Goal: Navigation & Orientation: Find specific page/section

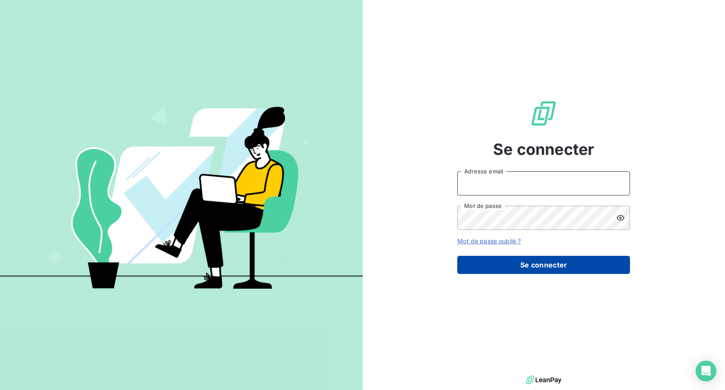
type input "[PERSON_NAME][EMAIL_ADDRESS][PERSON_NAME][DOMAIN_NAME]"
click at [551, 266] on button "Se connecter" at bounding box center [543, 265] width 173 height 18
click at [537, 268] on button "Se connecter" at bounding box center [543, 265] width 173 height 18
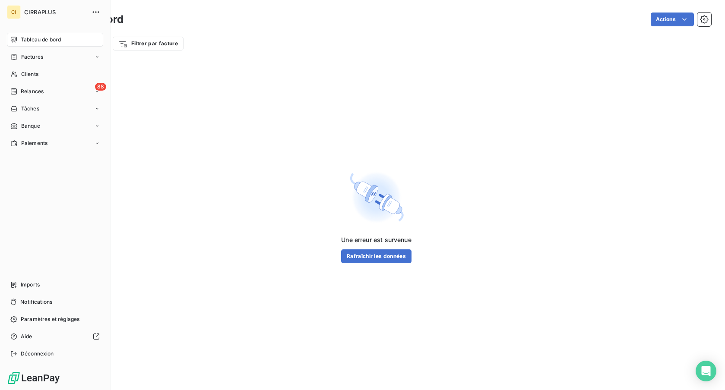
click at [14, 46] on nav "Tableau de bord Factures Clients 88 Relances Tâches Banque Paiements" at bounding box center [55, 91] width 96 height 117
click at [17, 41] on div "Tableau de bord" at bounding box center [55, 40] width 96 height 14
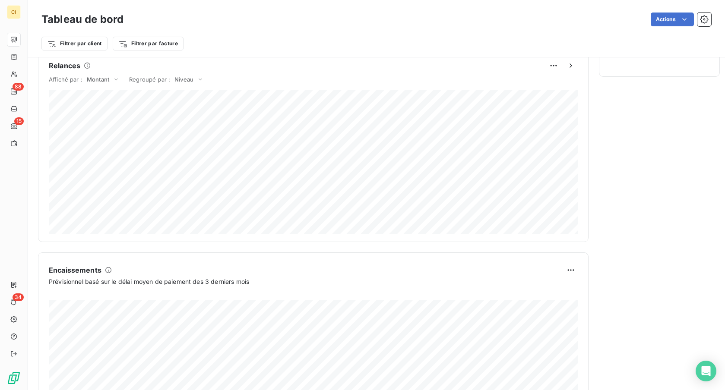
scroll to position [447, 0]
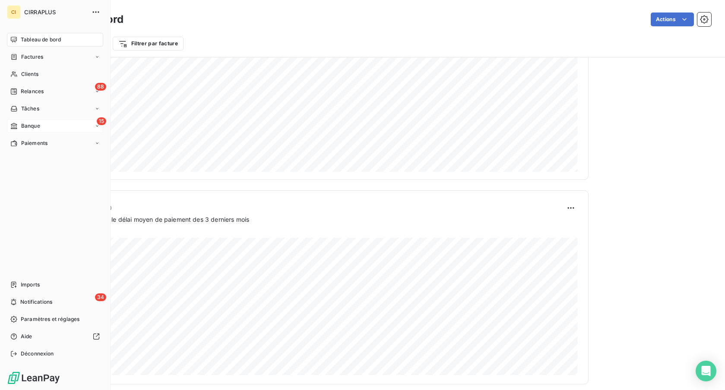
click at [19, 122] on div "Banque" at bounding box center [25, 126] width 30 height 8
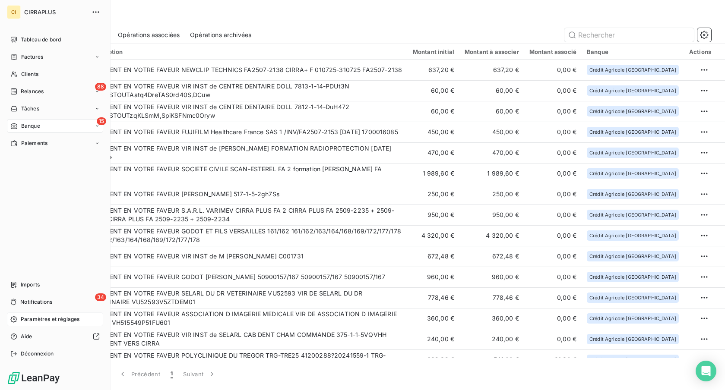
click at [48, 323] on span "Paramètres et réglages" at bounding box center [50, 320] width 59 height 8
click at [25, 321] on span "Paramètres et réglages" at bounding box center [50, 320] width 59 height 8
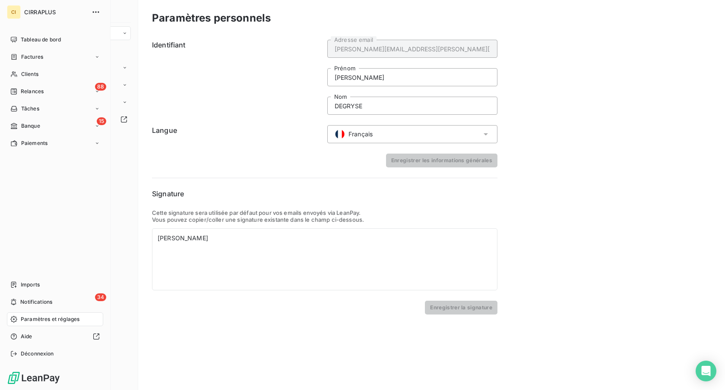
click at [44, 323] on span "Paramètres et réglages" at bounding box center [50, 320] width 59 height 8
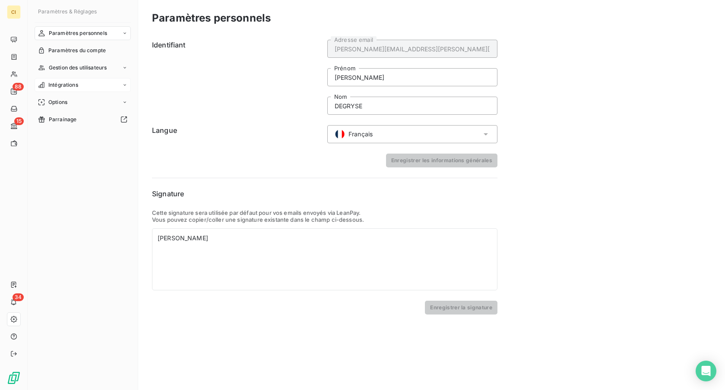
click at [122, 82] on icon at bounding box center [124, 84] width 5 height 5
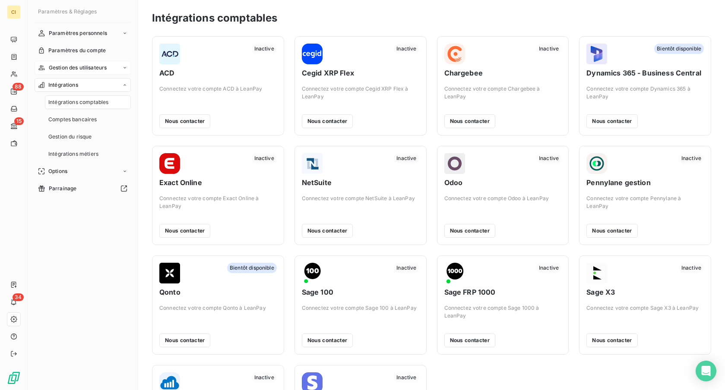
click at [114, 68] on div "Gestion des utilisateurs" at bounding box center [83, 68] width 96 height 14
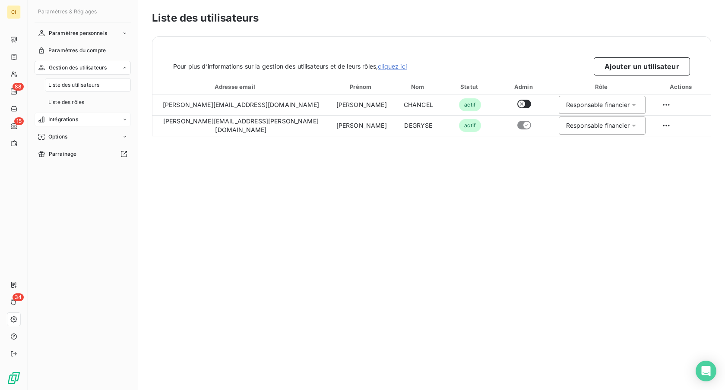
click at [76, 117] on div "Intégrations" at bounding box center [83, 120] width 96 height 14
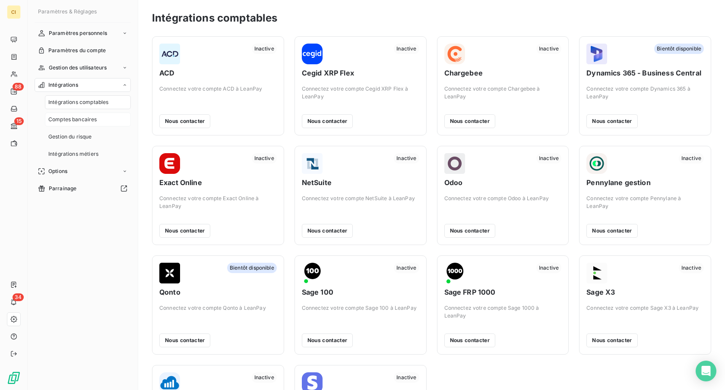
click at [77, 116] on span "Comptes bancaires" at bounding box center [72, 120] width 49 height 8
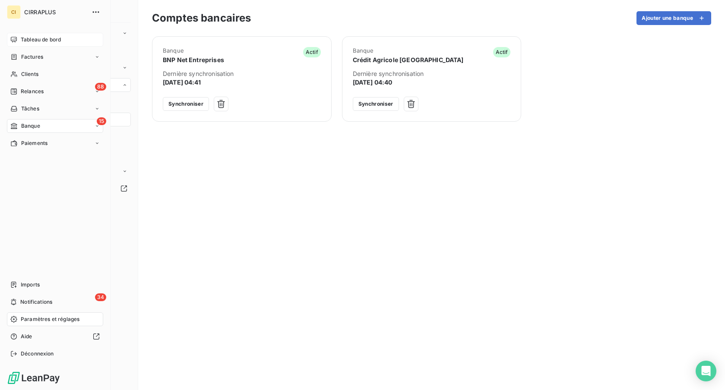
click at [13, 36] on icon at bounding box center [13, 39] width 7 height 7
